Goal: Task Accomplishment & Management: Manage account settings

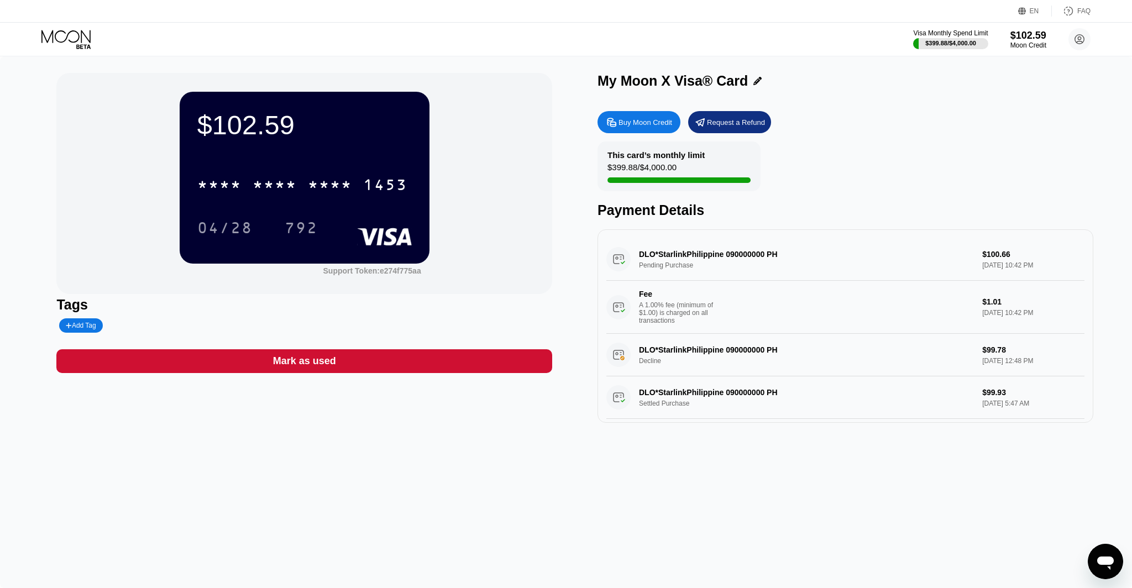
click at [70, 41] on icon at bounding box center [65, 36] width 49 height 13
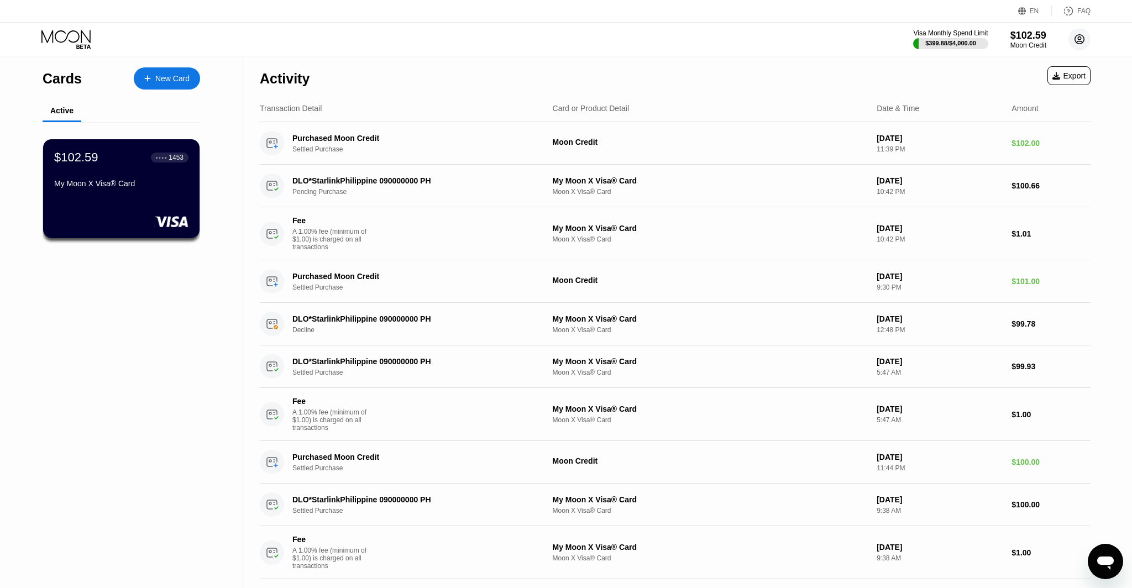
click at [1081, 35] on icon at bounding box center [1079, 39] width 9 height 9
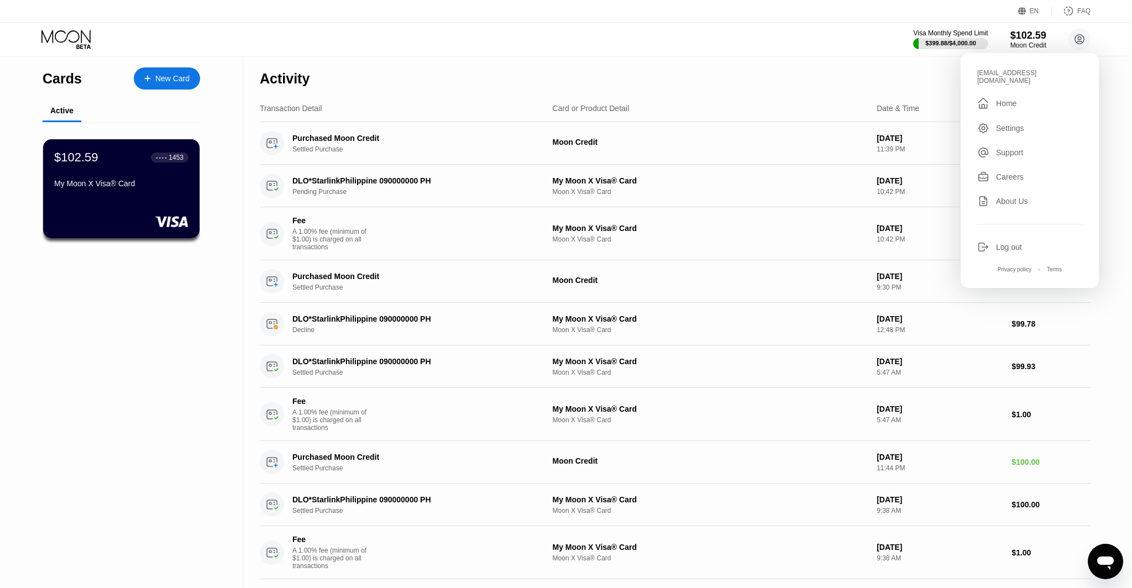
click at [1000, 243] on div "Log out" at bounding box center [1009, 247] width 26 height 9
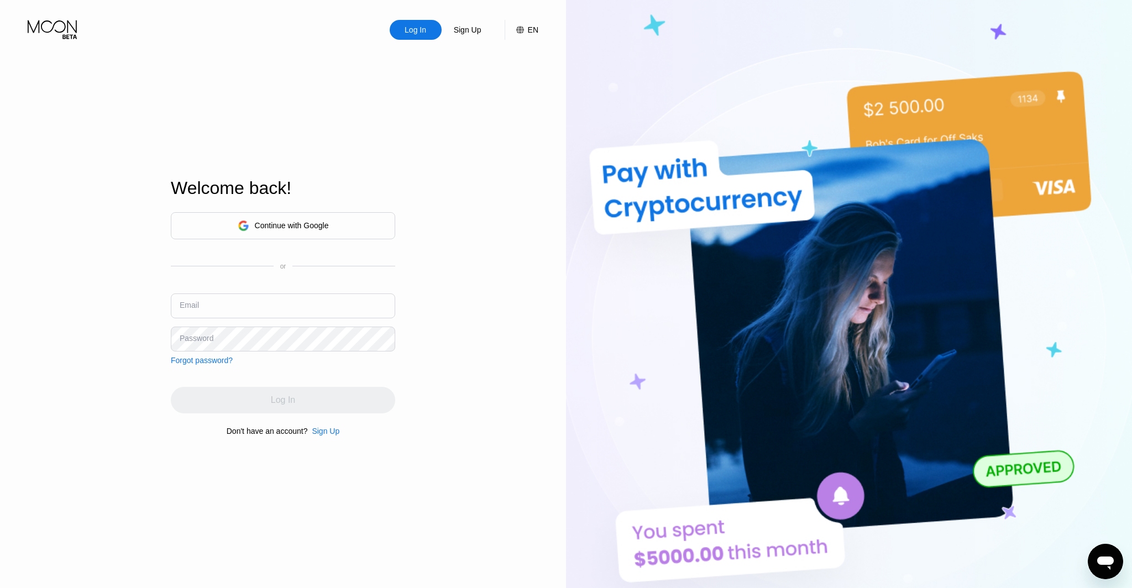
type input "[EMAIL_ADDRESS][DOMAIN_NAME]"
click at [250, 312] on input "[EMAIL_ADDRESS][DOMAIN_NAME]" at bounding box center [283, 306] width 224 height 25
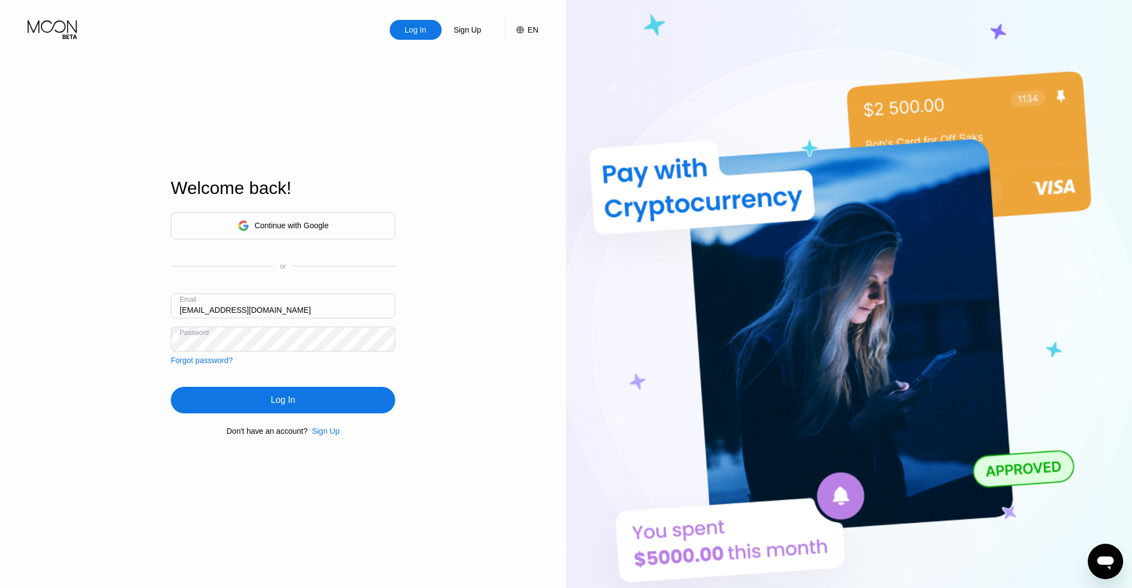
click at [318, 414] on div "Continue with Google or Email ceo@dithailand.com Password Forgot password? Log …" at bounding box center [283, 324] width 224 height 224
click at [319, 402] on div "Log In" at bounding box center [283, 400] width 224 height 27
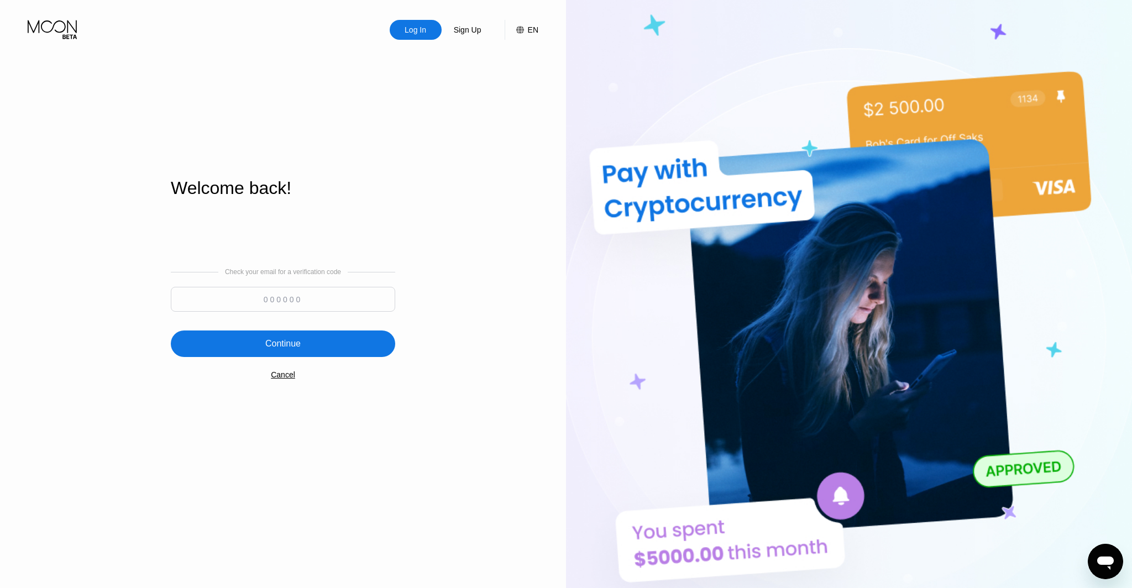
click at [311, 298] on input at bounding box center [283, 299] width 224 height 25
type input "817575"
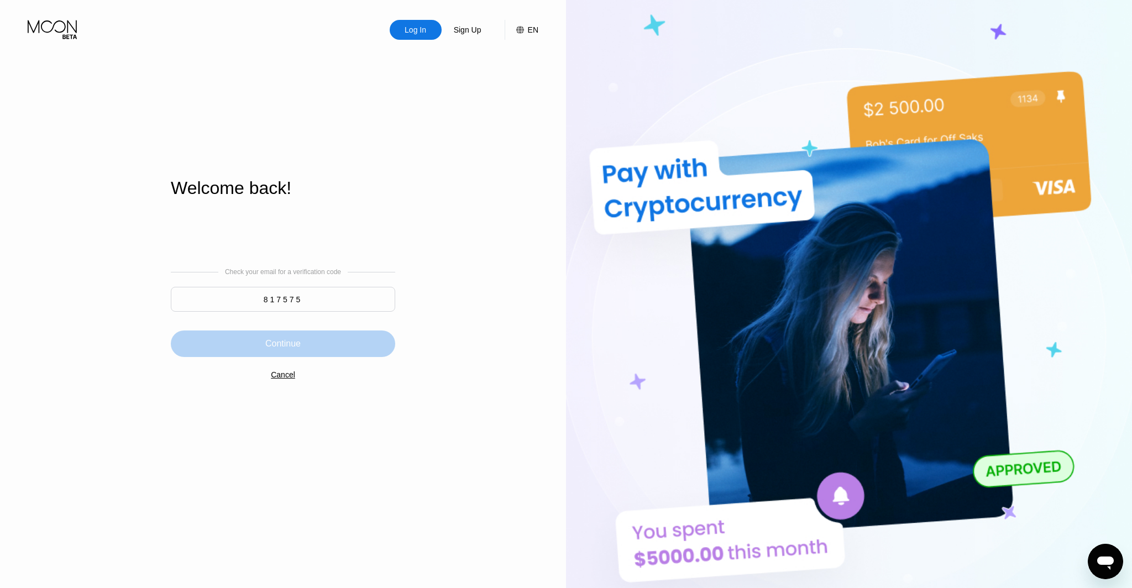
click at [333, 339] on div "Continue" at bounding box center [283, 344] width 224 height 27
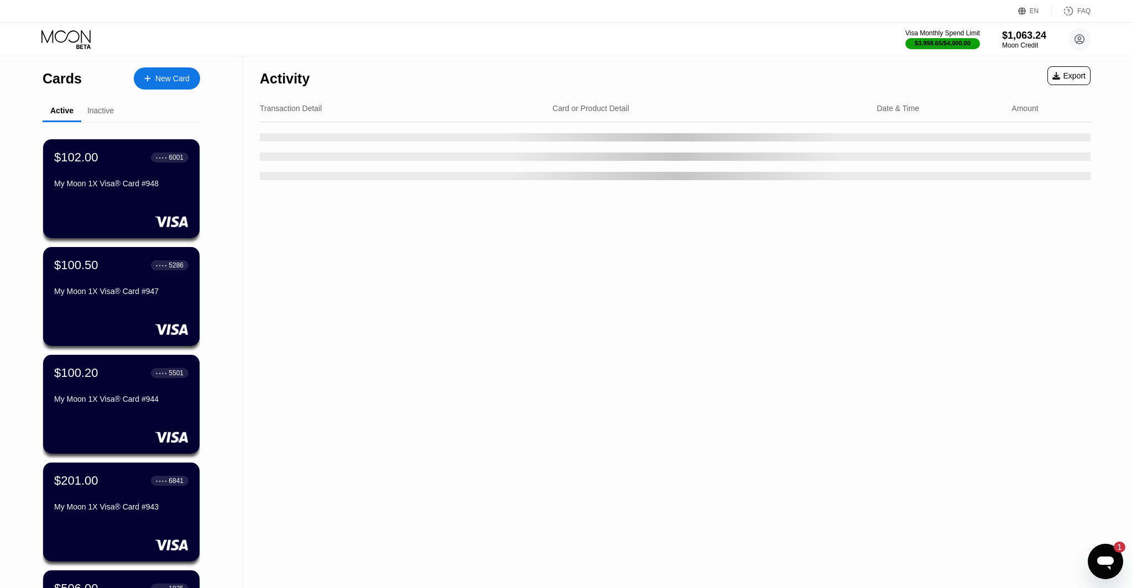
click at [1103, 552] on div "1" at bounding box center [1114, 547] width 22 height 11
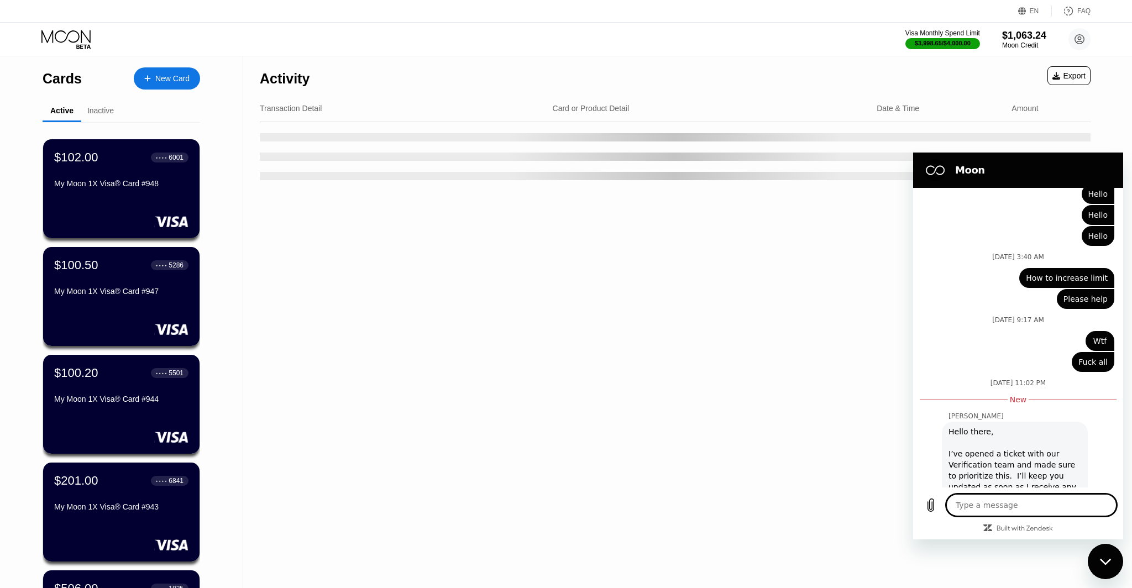
scroll to position [3839, 0]
drag, startPoint x: 1111, startPoint y: 563, endPoint x: 1095, endPoint y: 555, distance: 18.0
click at [1111, 563] on icon "Close messaging window" at bounding box center [1106, 561] width 12 height 7
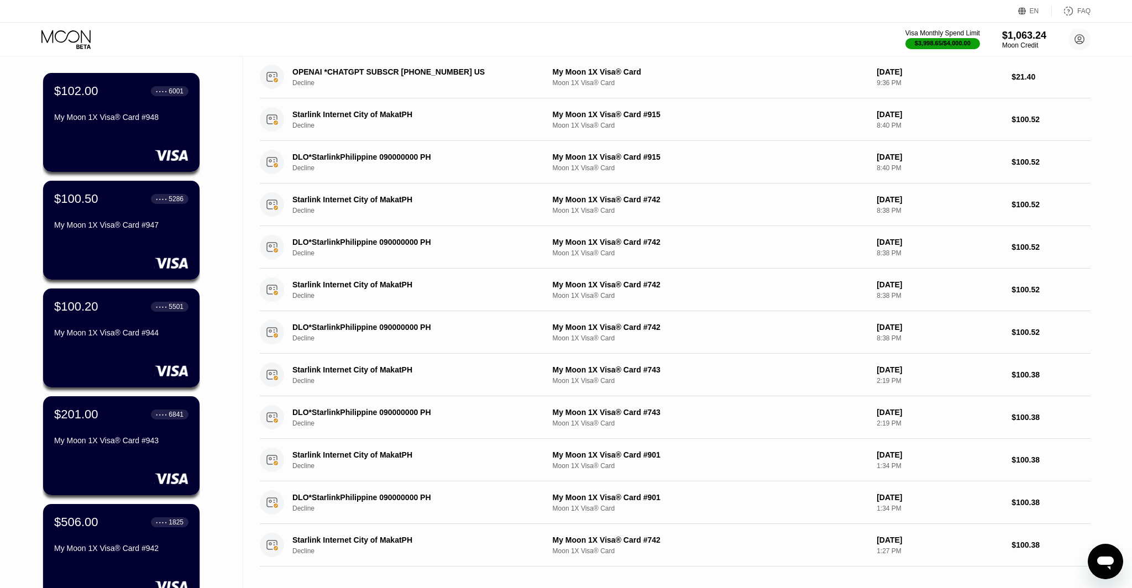
scroll to position [0, 0]
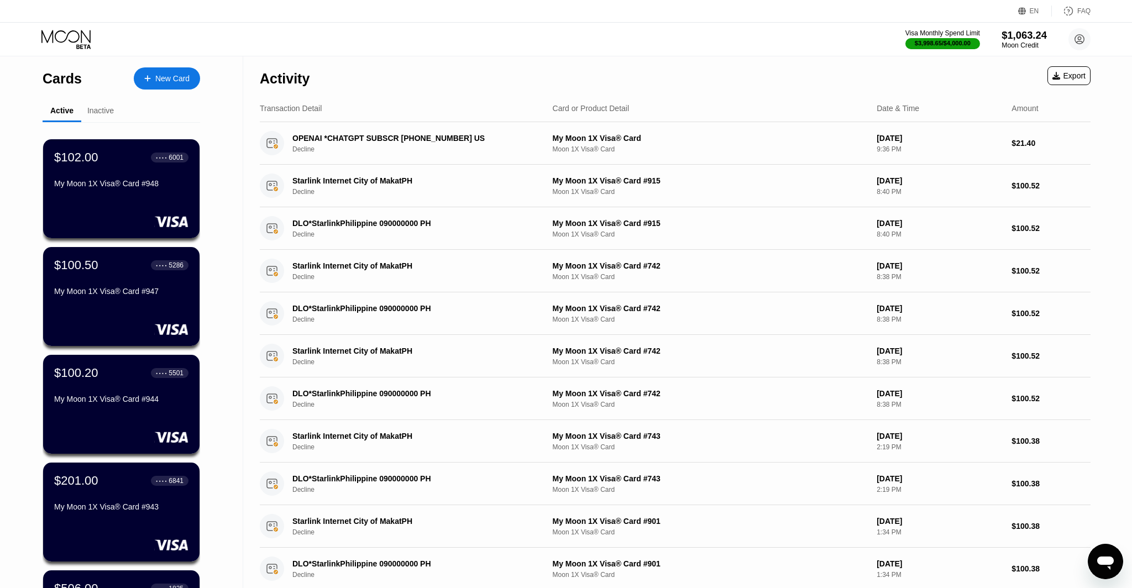
click at [1014, 32] on div "$1,063.24" at bounding box center [1024, 35] width 45 height 12
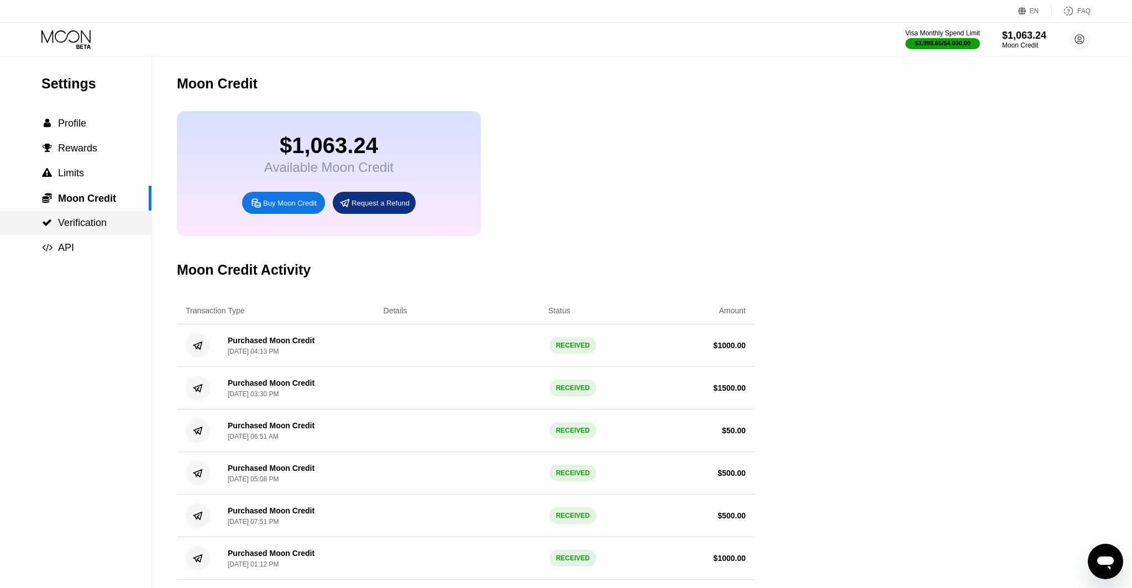
click at [96, 224] on span "Verification" at bounding box center [82, 222] width 49 height 11
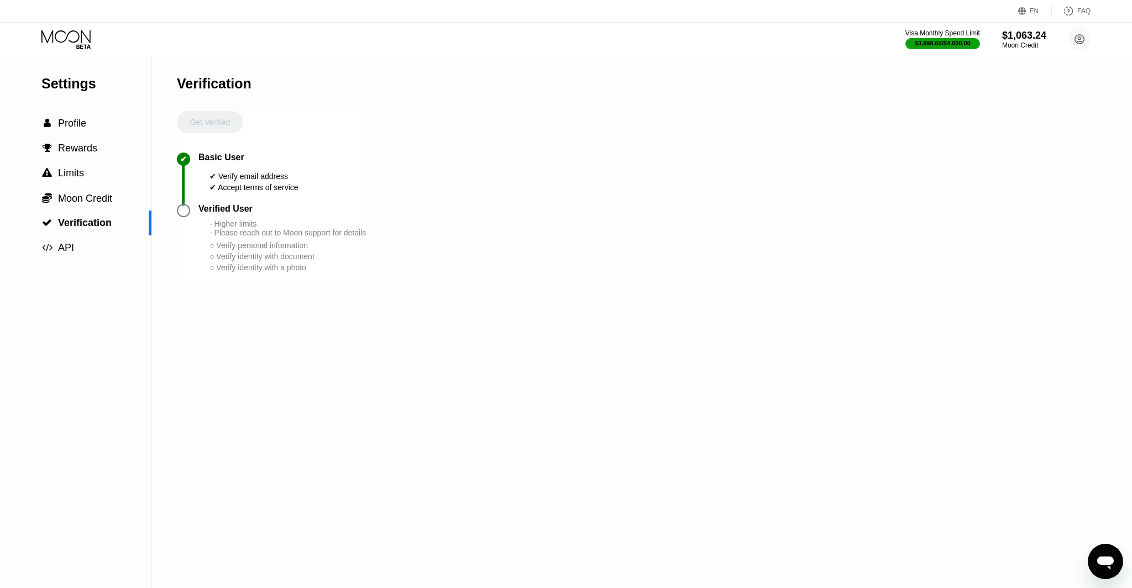
drag, startPoint x: 234, startPoint y: 222, endPoint x: 207, endPoint y: 208, distance: 30.2
click at [232, 221] on div "- Higher limits - Please reach out to Moon support for details" at bounding box center [288, 228] width 156 height 18
click at [199, 204] on div "✔ Basic User ✔ Verify email address ✔ Accept terms of service" at bounding box center [271, 178] width 189 height 51
drag, startPoint x: 199, startPoint y: 205, endPoint x: 168, endPoint y: 209, distance: 31.2
click at [198, 205] on div "Verified User" at bounding box center [225, 209] width 54 height 10
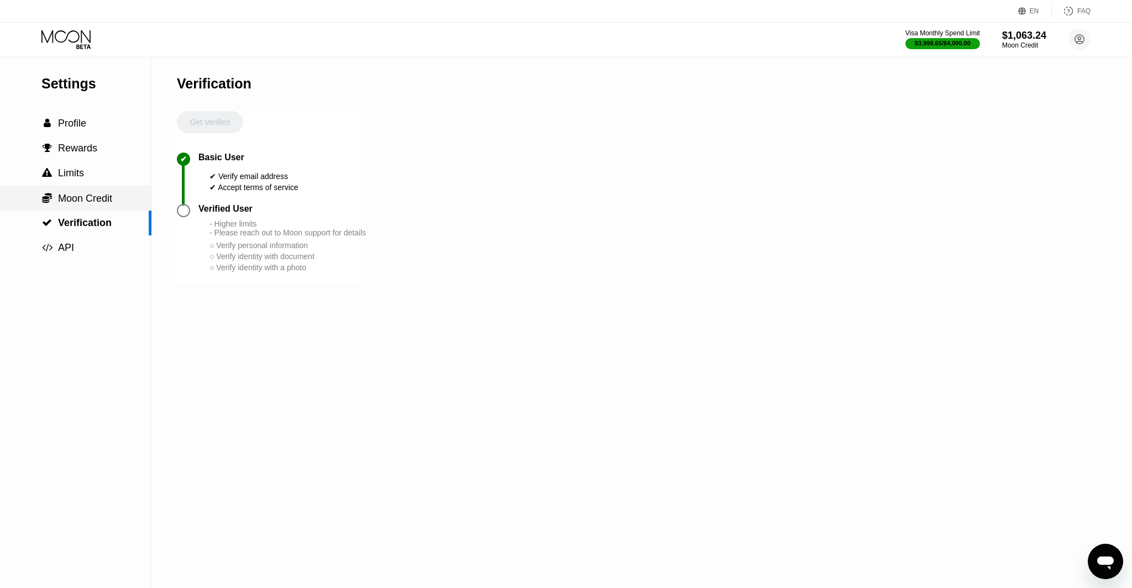
click at [96, 196] on span "Moon Credit" at bounding box center [85, 198] width 54 height 11
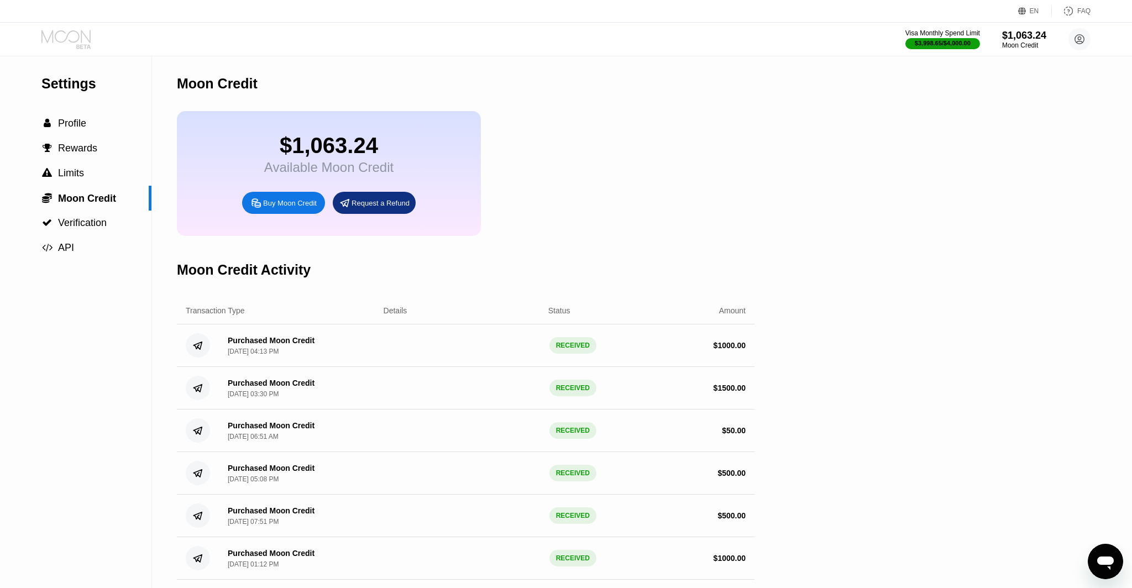
click at [63, 36] on icon at bounding box center [66, 39] width 51 height 19
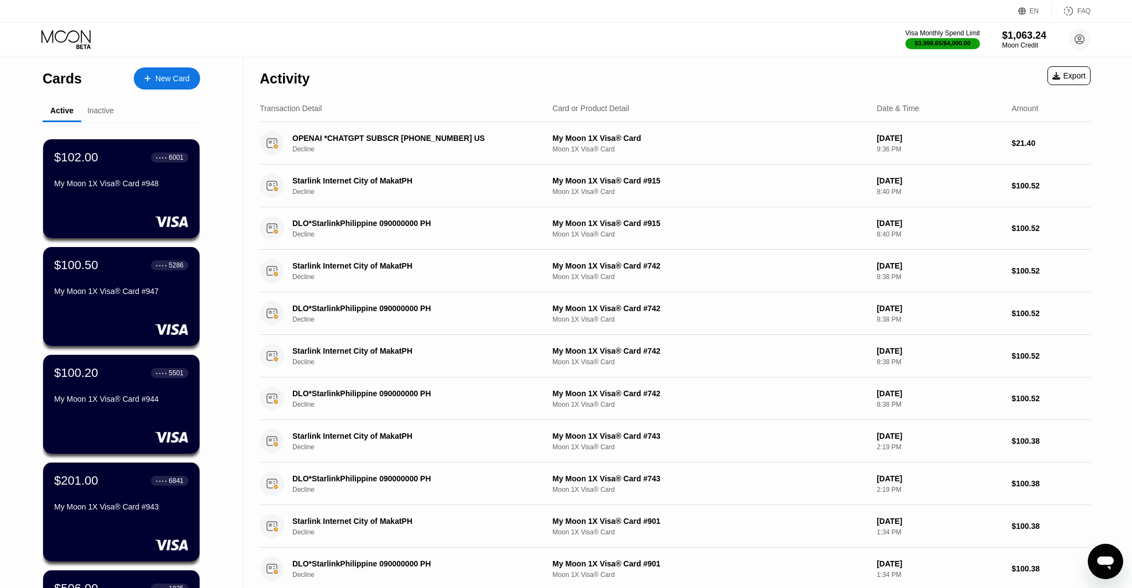
click at [1097, 559] on icon "Open messaging window" at bounding box center [1106, 562] width 20 height 20
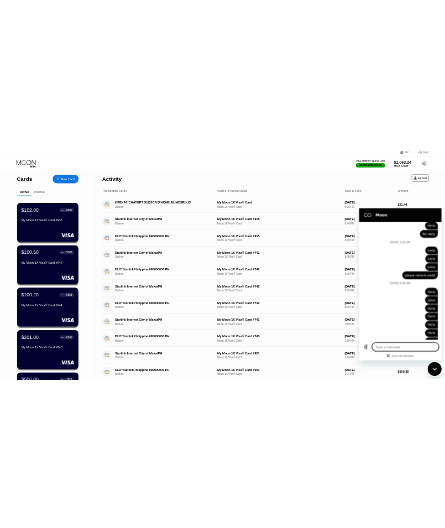
scroll to position [3821, 0]
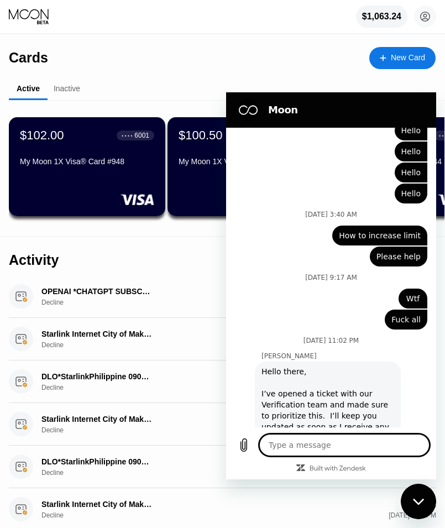
type textarea "x"
